Goal: Check status: Check status

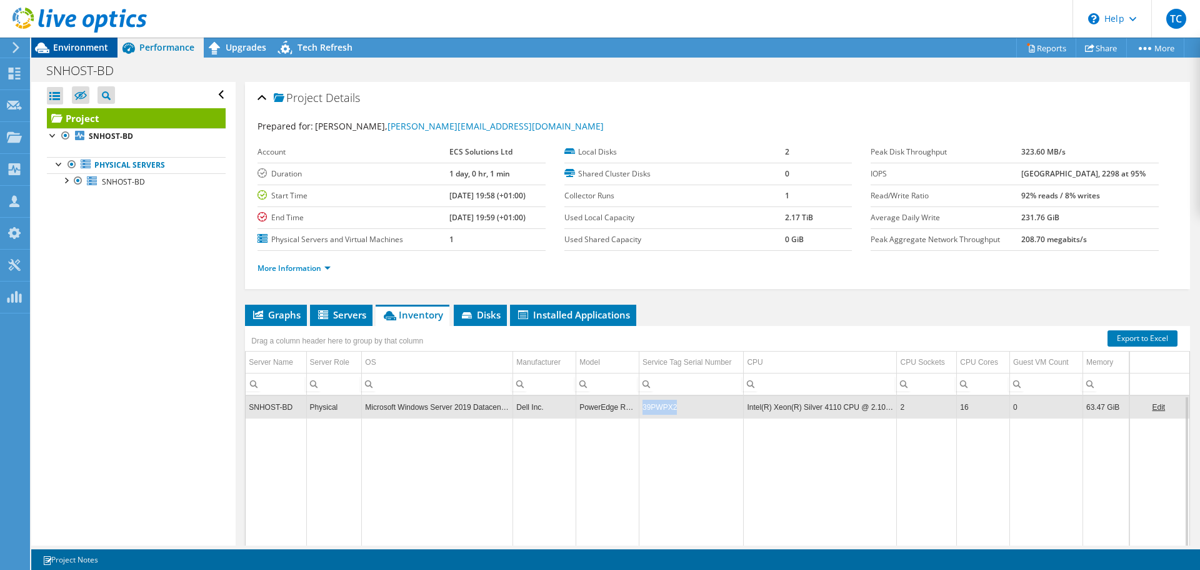
scroll to position [31, 0]
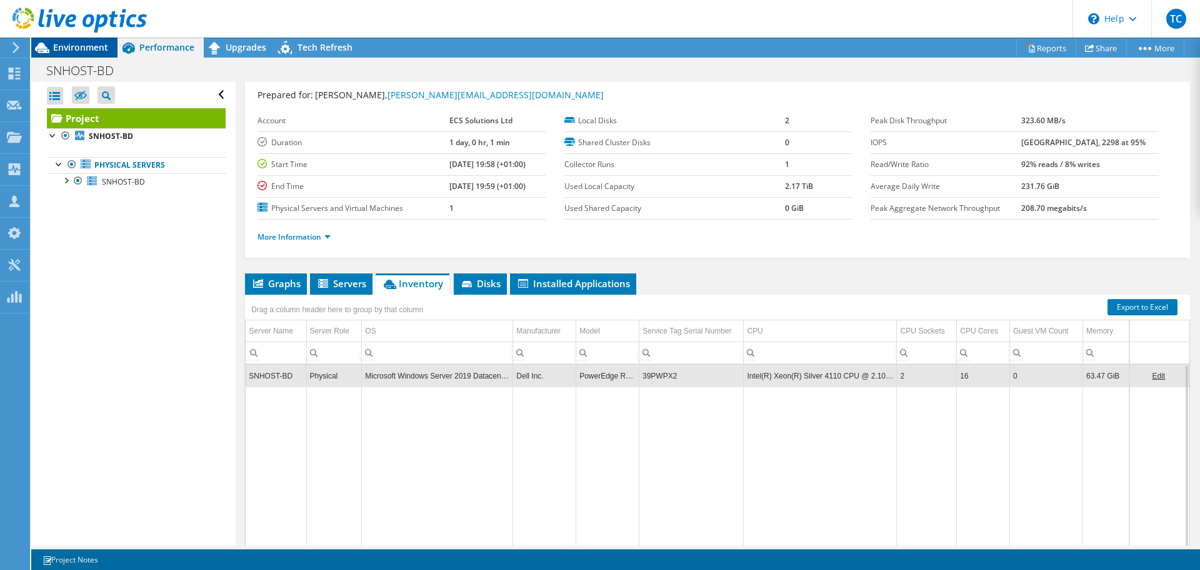
click at [102, 51] on span "Environment" at bounding box center [80, 47] width 55 height 12
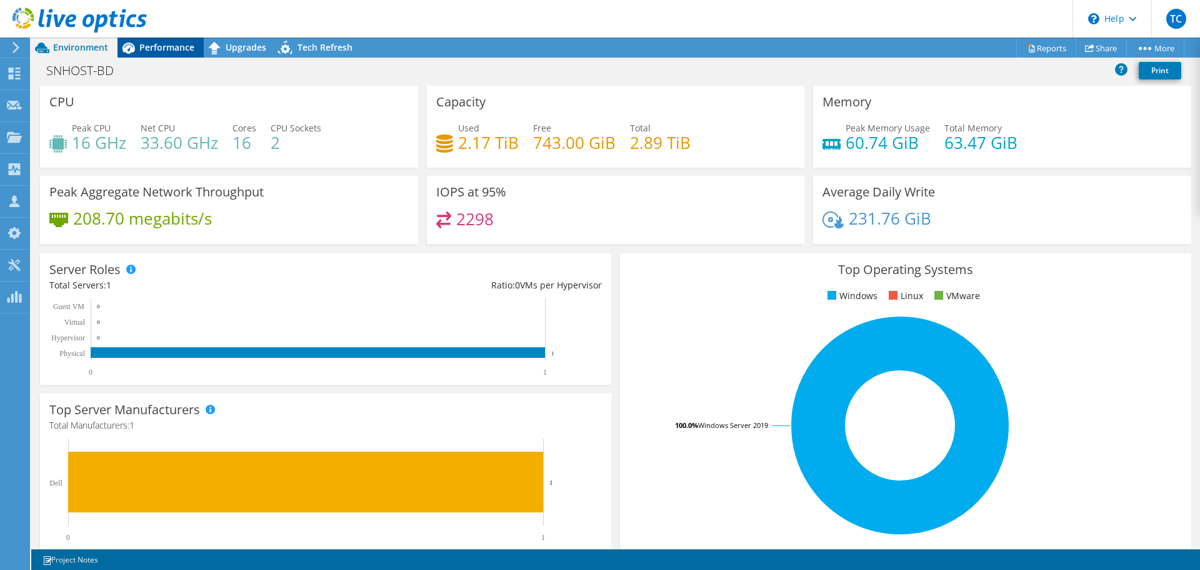
click at [161, 44] on span "Performance" at bounding box center [166, 47] width 55 height 12
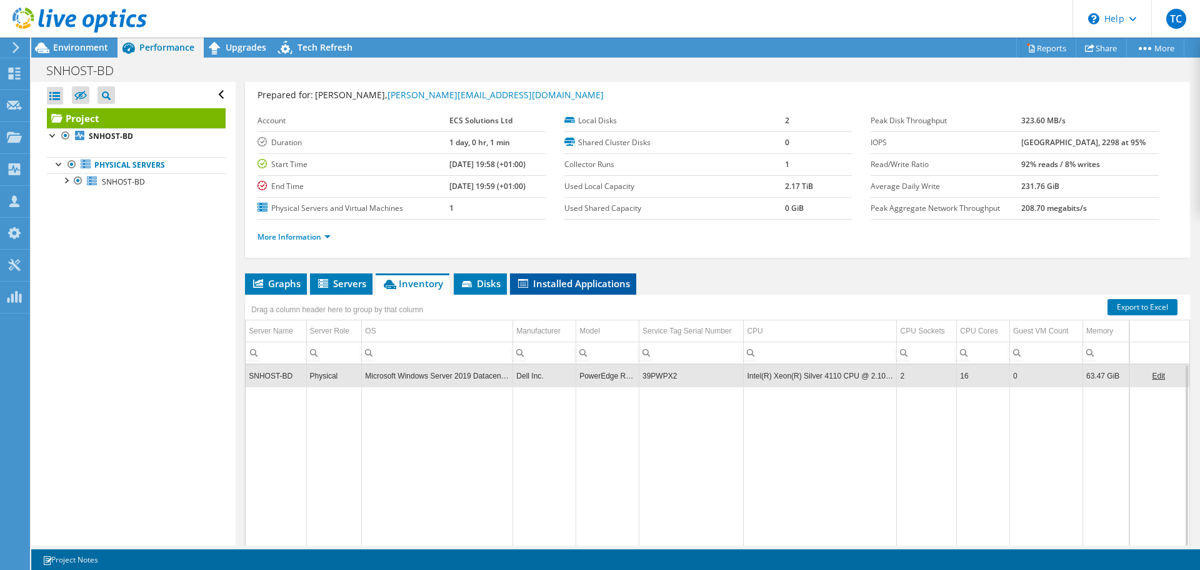
click at [556, 282] on span "Installed Applications" at bounding box center [573, 283] width 114 height 13
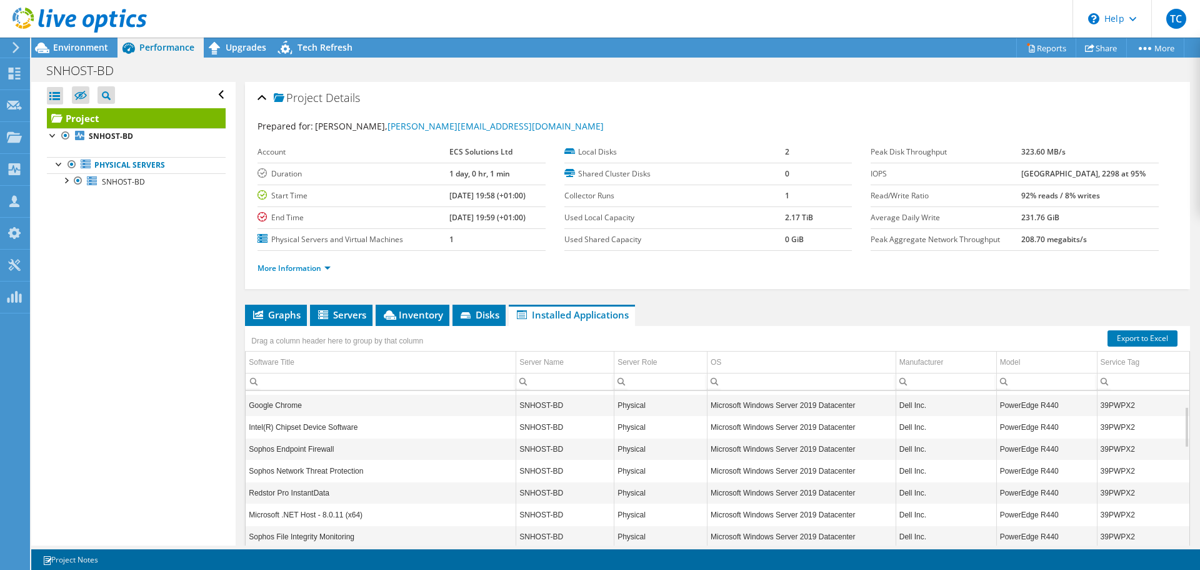
scroll to position [75, 0]
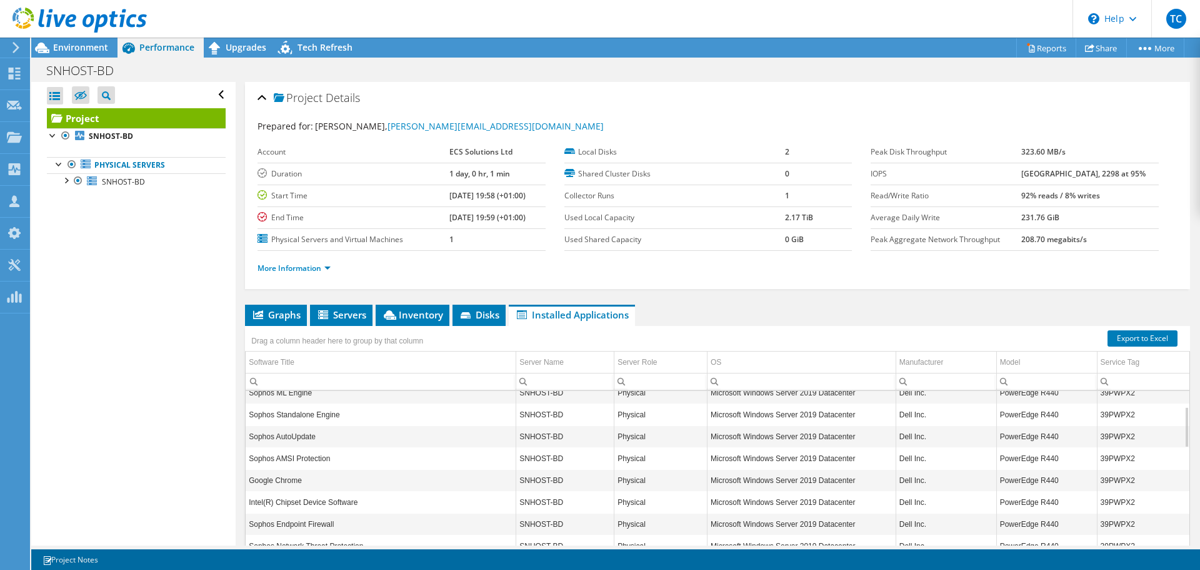
click at [88, 6] on div at bounding box center [73, 21] width 147 height 42
click at [63, 18] on use at bounding box center [80, 20] width 134 height 25
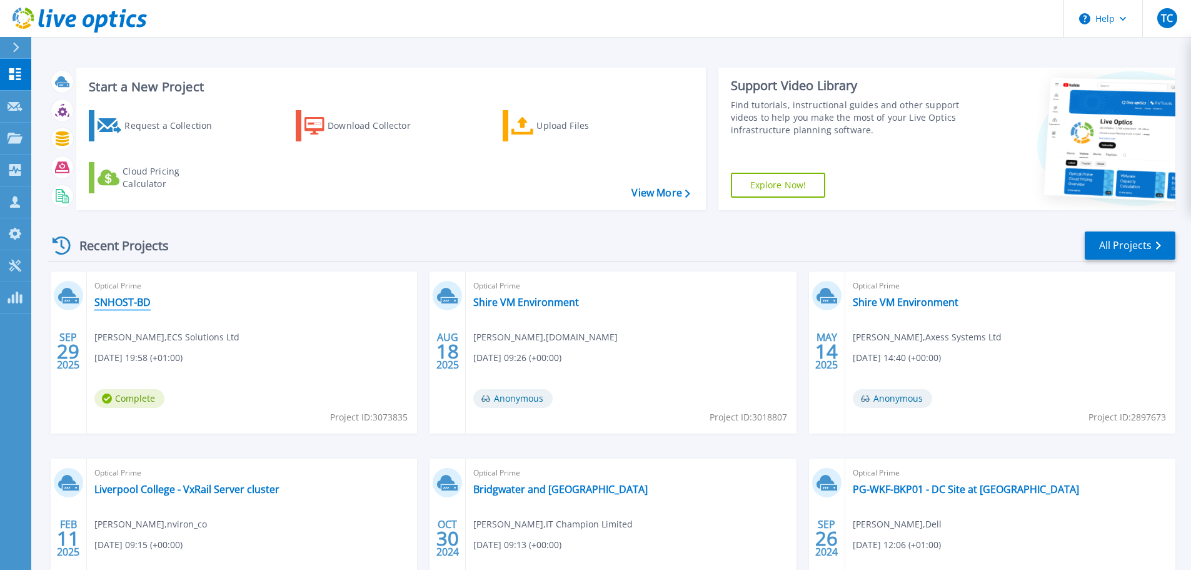
click at [118, 308] on link "SNHOST-BD" at bounding box center [122, 302] width 56 height 13
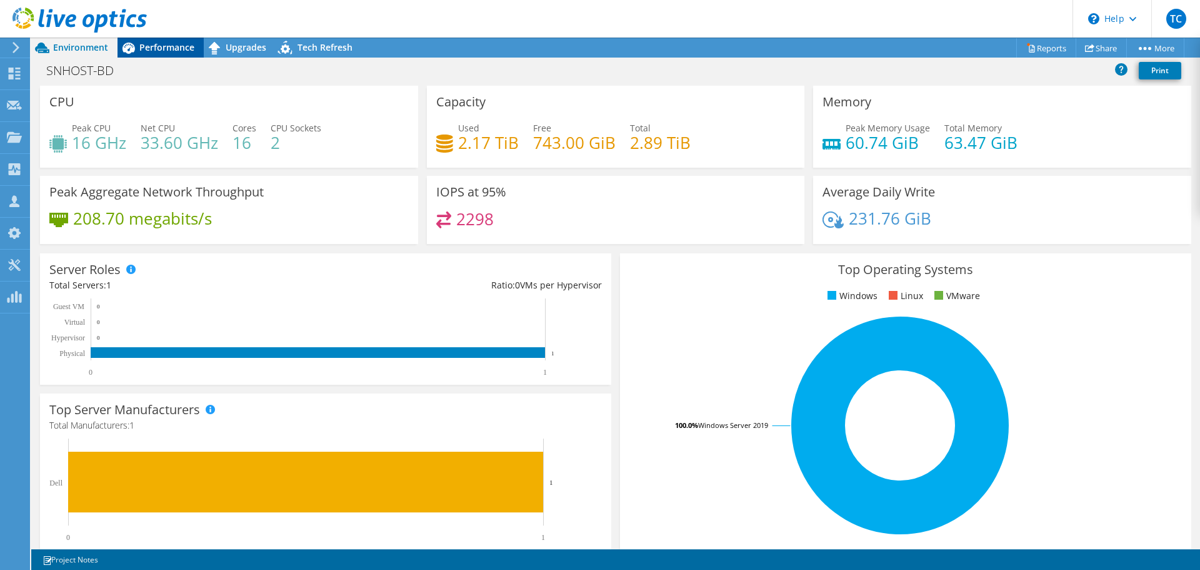
click at [167, 48] on span "Performance" at bounding box center [166, 47] width 55 height 12
